Goal: Check status: Check status

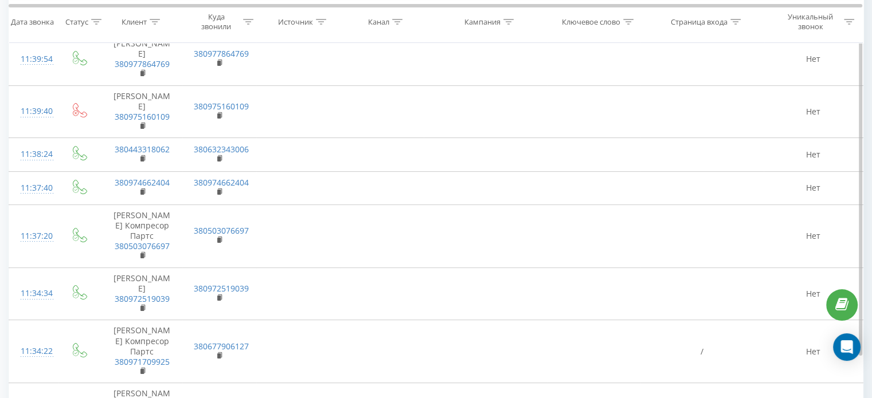
scroll to position [4502, 0]
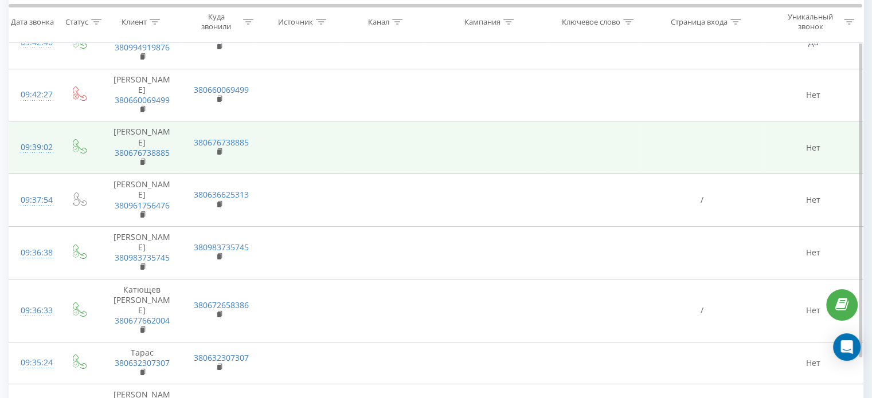
scroll to position [4454, 0]
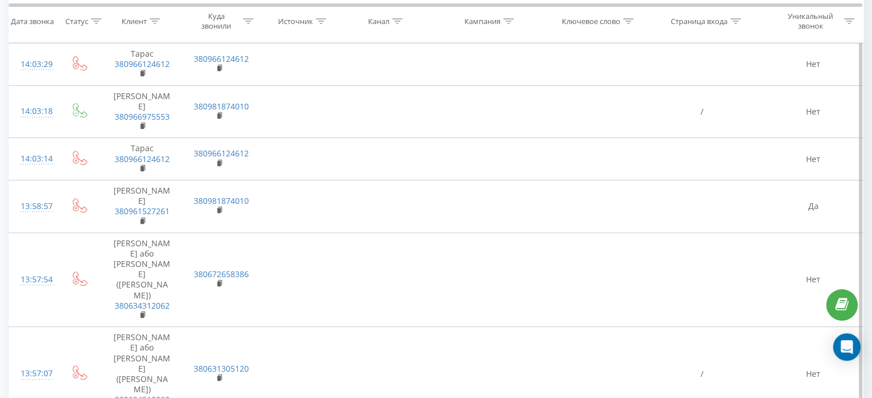
scroll to position [821, 0]
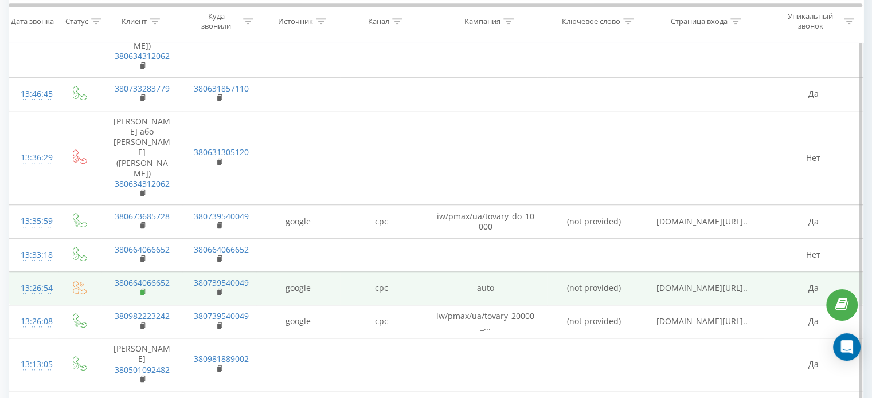
click at [146, 288] on icon at bounding box center [143, 292] width 6 height 8
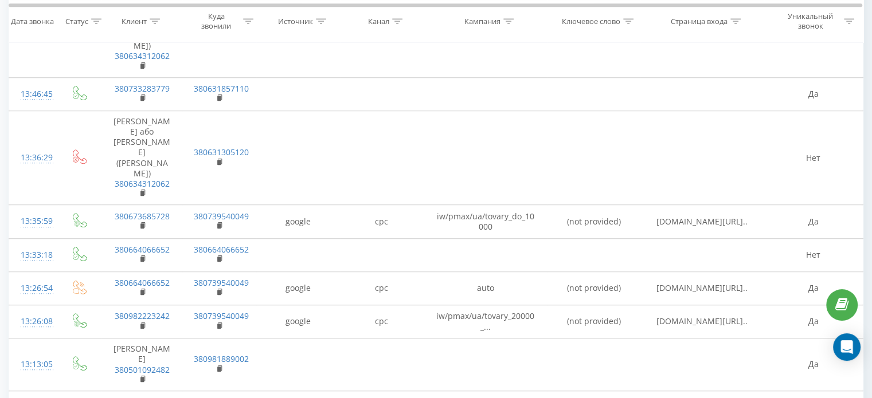
scroll to position [0, 0]
